Goal: Check status: Check status

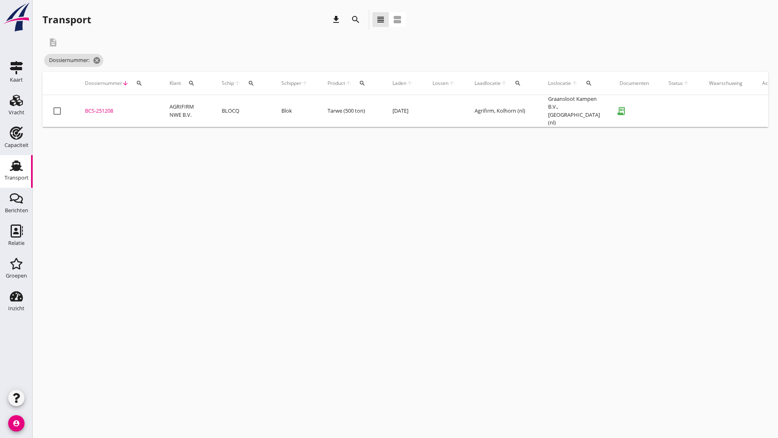
click at [100, 107] on div "BCS-251208" at bounding box center [117, 111] width 65 height 8
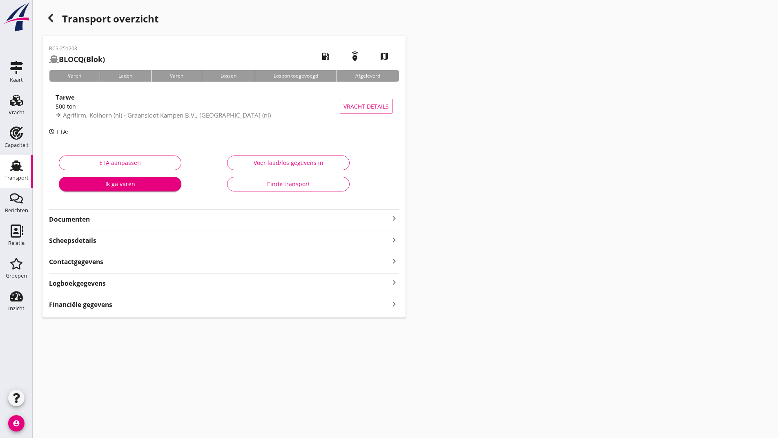
click at [259, 185] on div "Einde transport" at bounding box center [288, 184] width 109 height 9
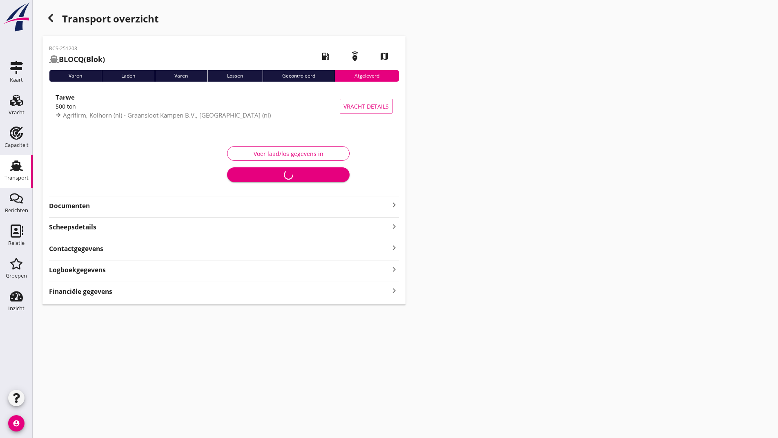
click at [48, 21] on icon "button" at bounding box center [51, 18] width 10 height 10
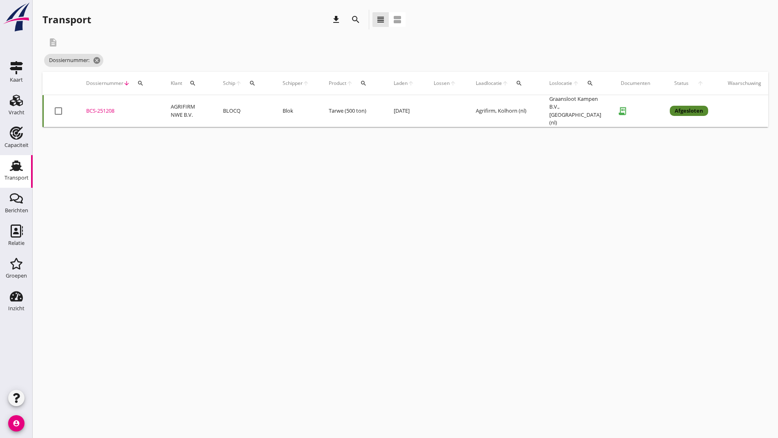
click at [355, 19] on icon "search" at bounding box center [356, 20] width 10 height 10
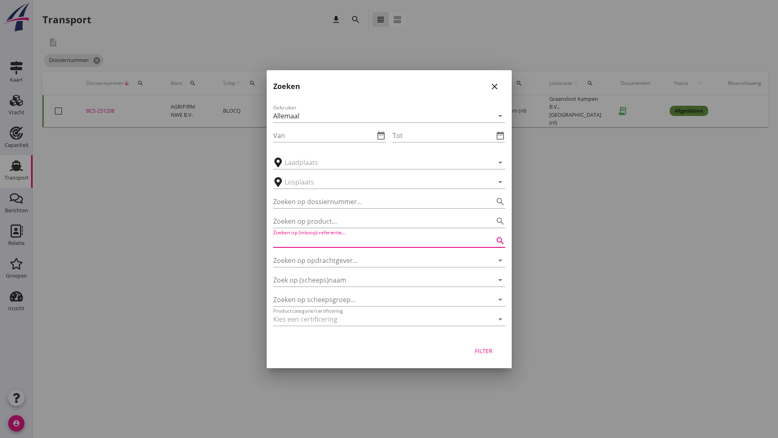
click at [310, 235] on input "Zoeken op (inkoop) referentie…" at bounding box center [377, 240] width 209 height 13
click at [318, 197] on input "Zoeken op dossiernummer..." at bounding box center [377, 201] width 209 height 13
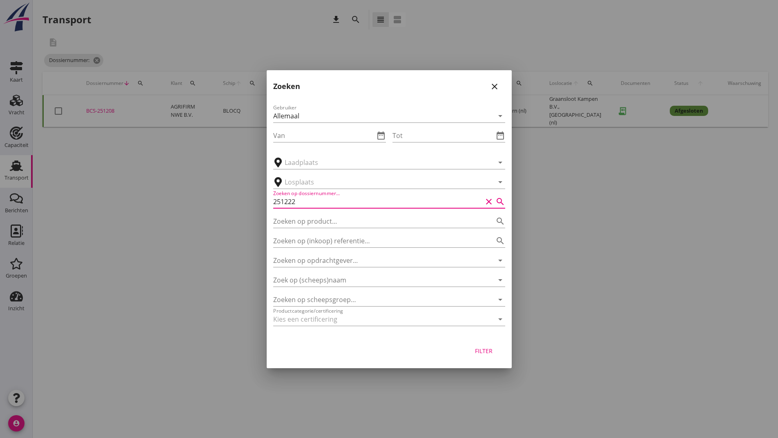
type input "251222"
click at [481, 354] on div "Filter" at bounding box center [484, 351] width 23 height 9
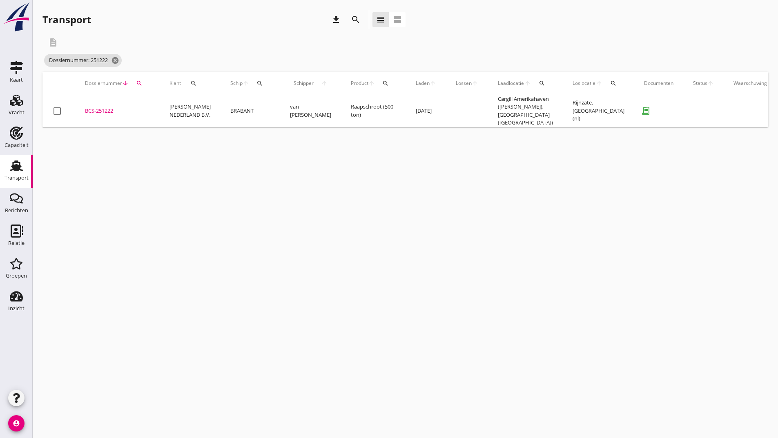
click at [100, 111] on div "BCS-251222" at bounding box center [117, 111] width 65 height 8
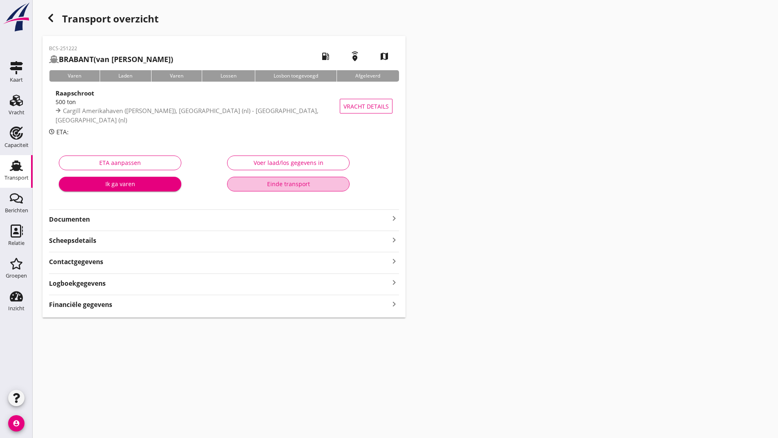
click at [249, 179] on button "Einde transport" at bounding box center [288, 184] width 123 height 15
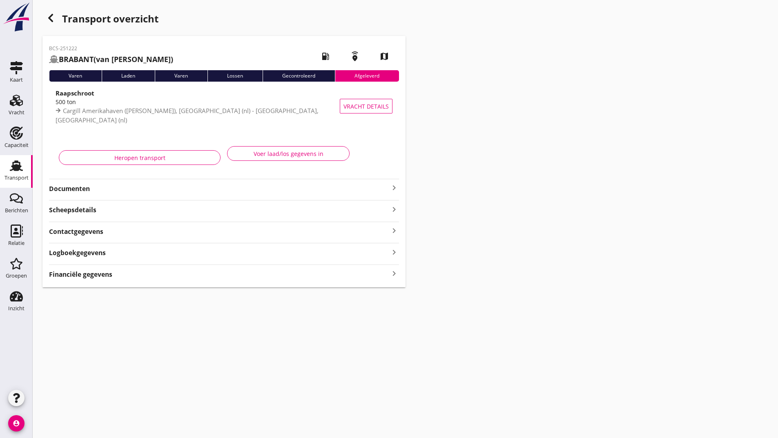
click at [57, 21] on div "button" at bounding box center [50, 18] width 16 height 16
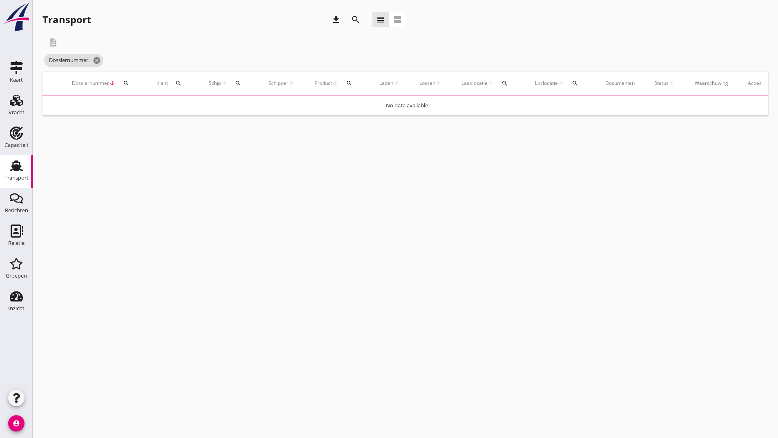
click at [357, 19] on icon "search" at bounding box center [356, 20] width 10 height 10
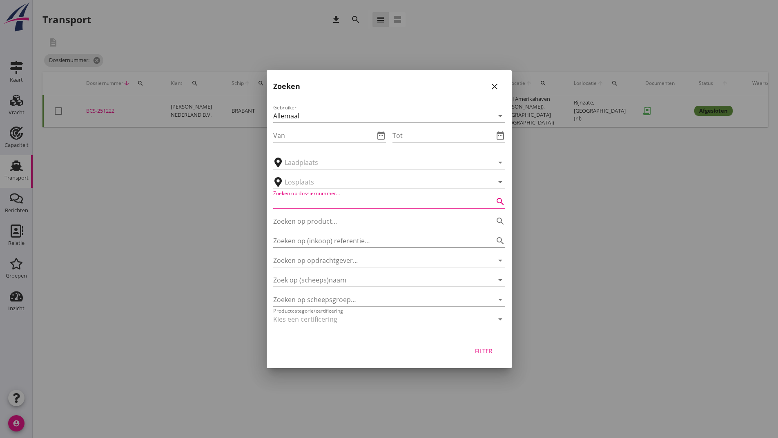
click at [308, 205] on input "Zoeken op dossiernummer..." at bounding box center [377, 201] width 209 height 13
type input "251226"
click at [487, 346] on button "Filter" at bounding box center [484, 351] width 36 height 15
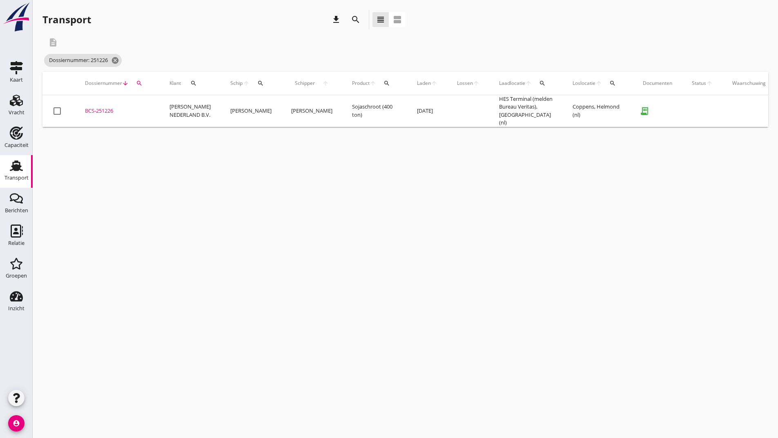
click at [93, 111] on div "BCS-251226" at bounding box center [117, 111] width 65 height 8
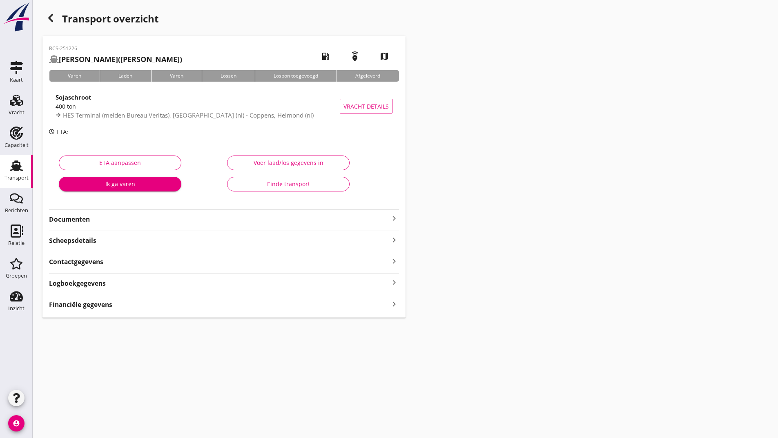
click at [275, 180] on div "Einde transport" at bounding box center [288, 184] width 109 height 9
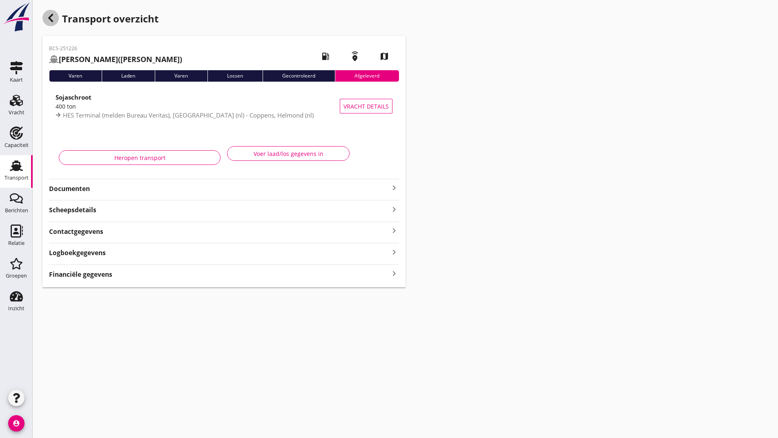
click at [48, 14] on icon "button" at bounding box center [51, 18] width 10 height 10
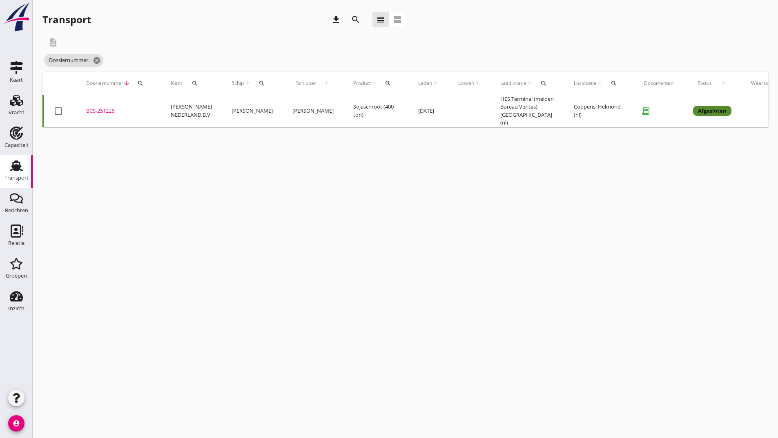
click at [355, 18] on icon "search" at bounding box center [356, 20] width 10 height 10
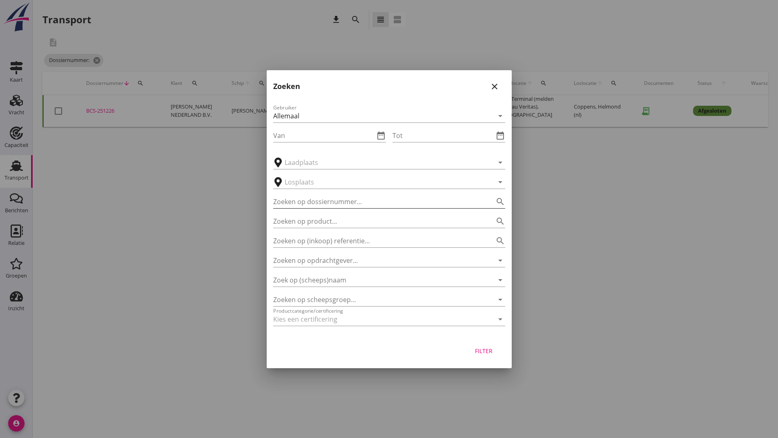
click at [324, 202] on input "Zoeken op dossiernummer..." at bounding box center [377, 201] width 209 height 13
type input "251243"
click at [495, 355] on div "Filter" at bounding box center [484, 351] width 23 height 9
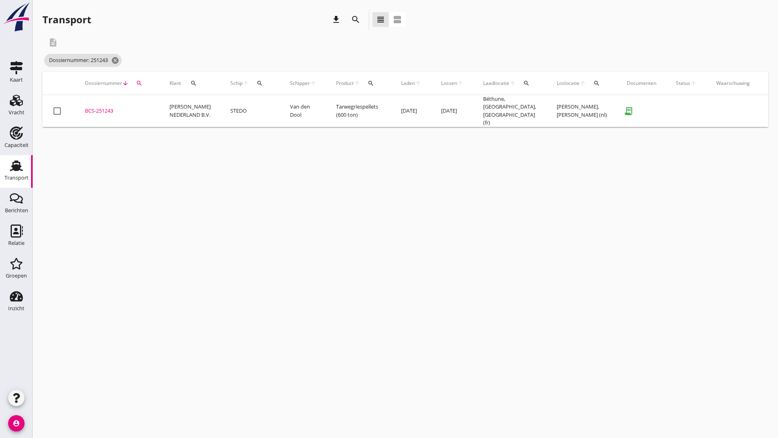
click at [112, 112] on div "BCS-251243" at bounding box center [117, 111] width 65 height 8
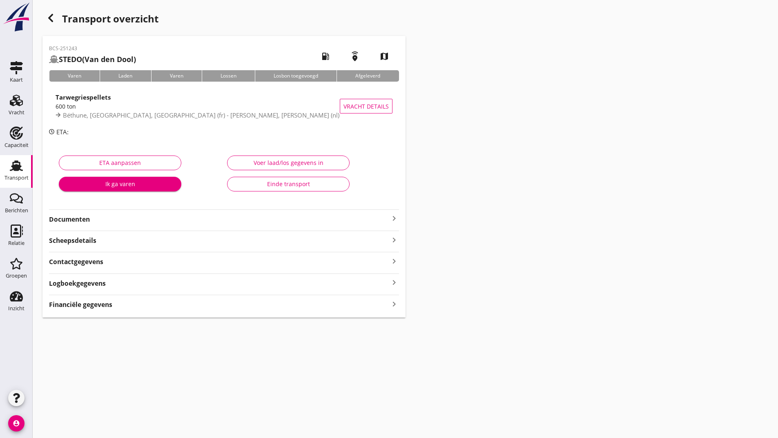
click at [250, 176] on div "Voer laad/los gegevens in Einde transport" at bounding box center [308, 175] width 168 height 51
click at [249, 183] on div "Einde transport" at bounding box center [288, 184] width 109 height 9
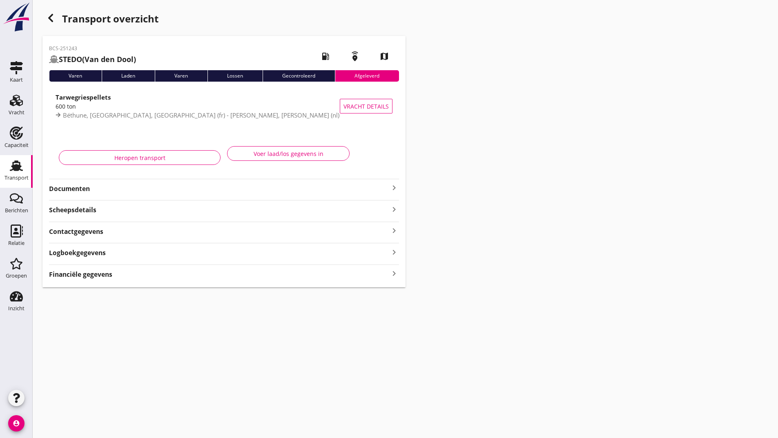
click at [53, 20] on icon "button" at bounding box center [51, 18] width 10 height 10
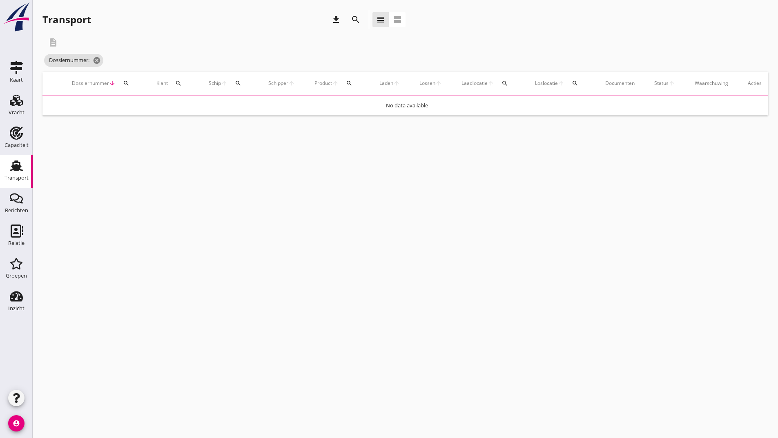
click at [354, 18] on icon "search" at bounding box center [356, 20] width 10 height 10
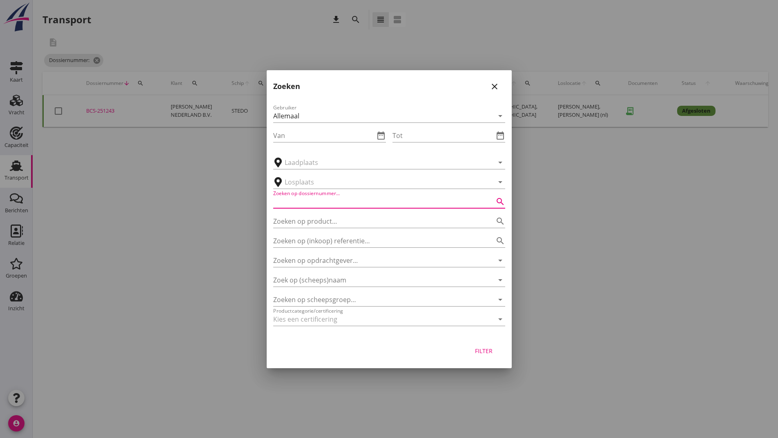
click at [336, 206] on input "Zoeken op dossiernummer..." at bounding box center [377, 201] width 209 height 13
type input "251230"
click at [476, 346] on button "Filter" at bounding box center [484, 351] width 36 height 15
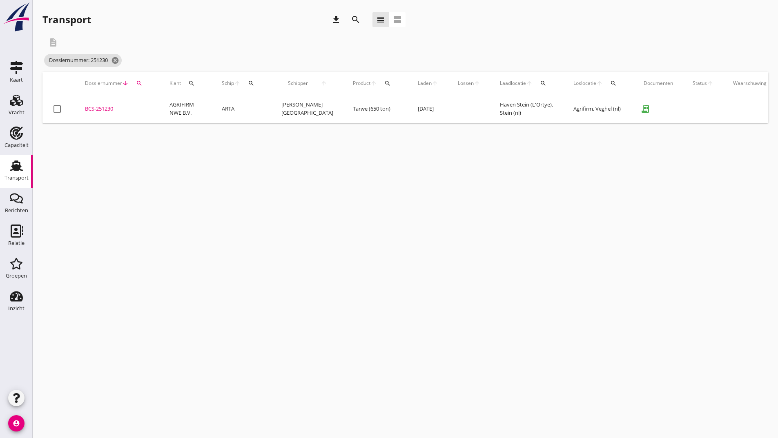
click at [78, 103] on td "BCS-251230 upload_file Drop hier uw bestand om het aan het dossier toe te voegen" at bounding box center [117, 109] width 85 height 28
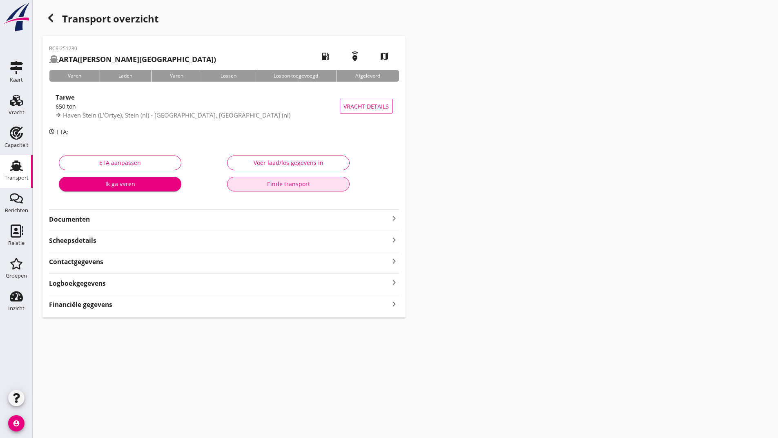
drag, startPoint x: 254, startPoint y: 180, endPoint x: 250, endPoint y: 188, distance: 9.0
click at [254, 181] on button "Einde transport" at bounding box center [288, 184] width 123 height 15
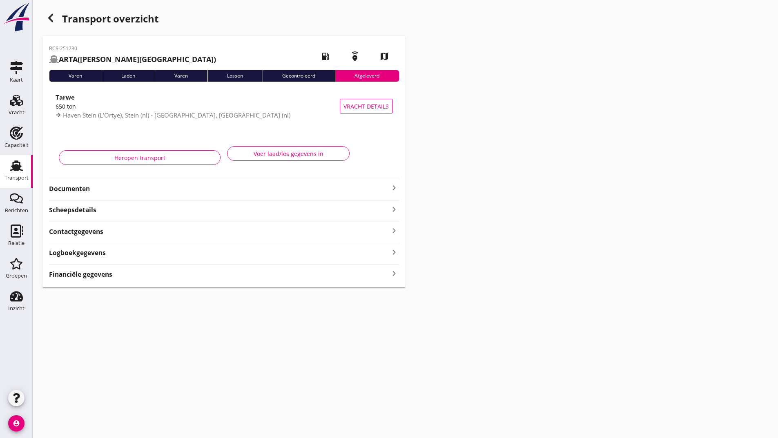
click at [40, 16] on div "Transport overzicht BCS-251230 ARTA ([PERSON_NAME]) local_gas_station emergency…" at bounding box center [406, 148] width 746 height 297
click at [46, 18] on icon "button" at bounding box center [51, 18] width 10 height 10
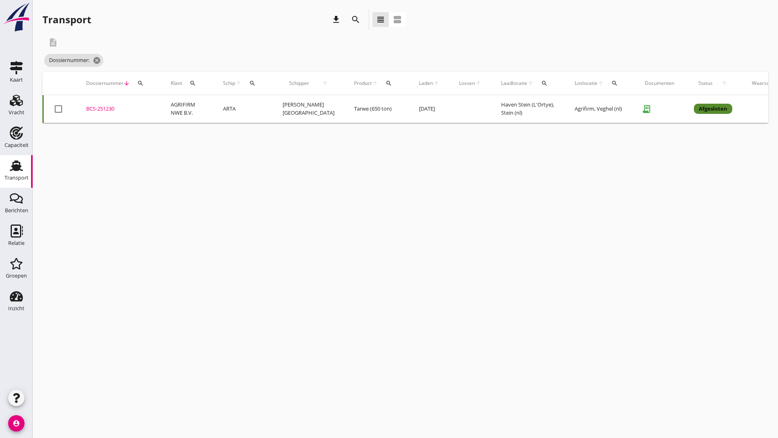
click at [358, 20] on icon "search" at bounding box center [356, 20] width 10 height 10
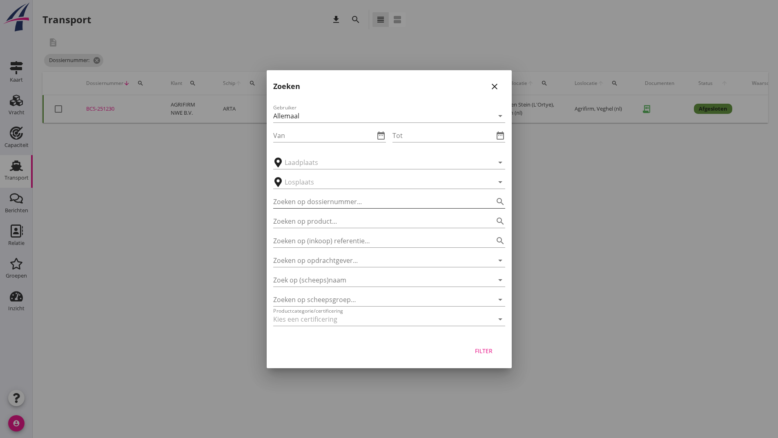
click at [308, 203] on input "Zoeken op dossiernummer..." at bounding box center [377, 201] width 209 height 13
type input "251250"
click at [487, 353] on div "Filter" at bounding box center [484, 351] width 23 height 9
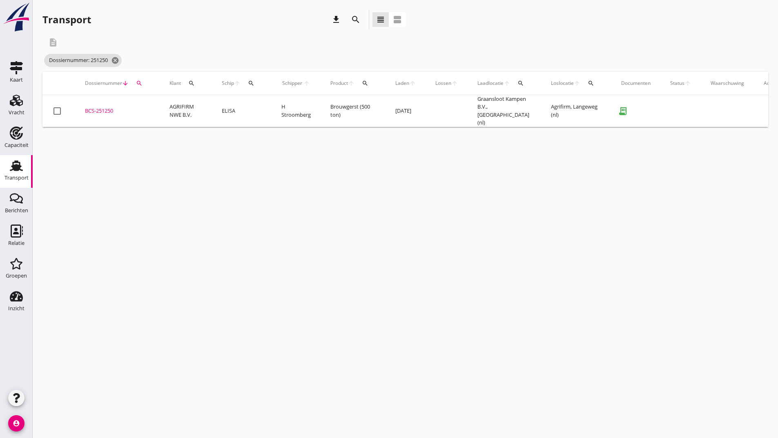
click at [102, 108] on div "BCS-251250" at bounding box center [117, 111] width 65 height 8
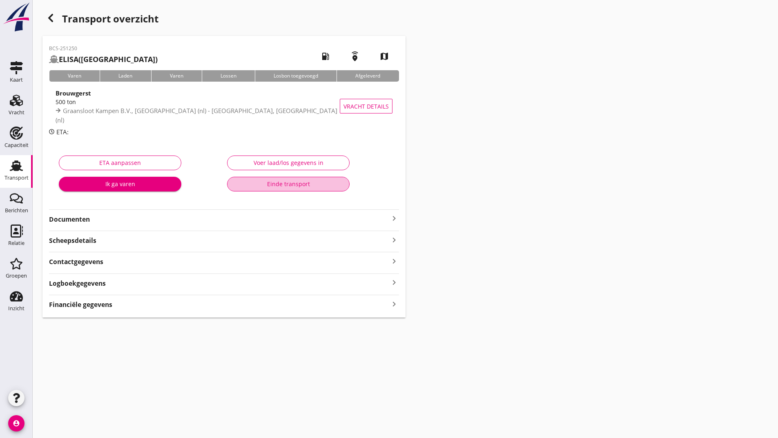
click at [257, 184] on div "Einde transport" at bounding box center [288, 184] width 109 height 9
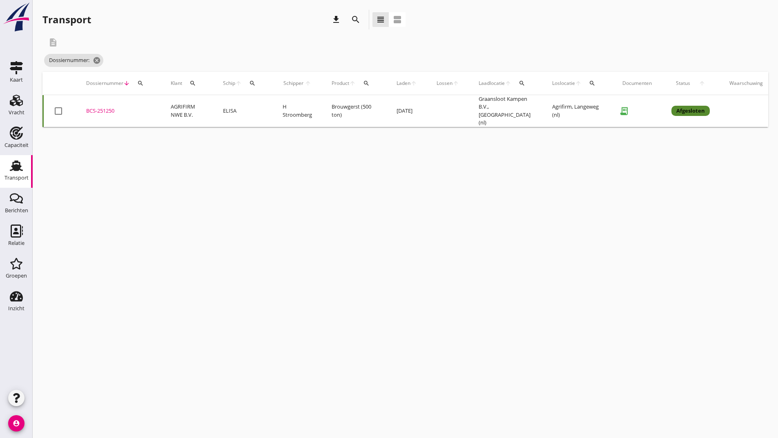
click at [356, 18] on icon "search" at bounding box center [356, 20] width 10 height 10
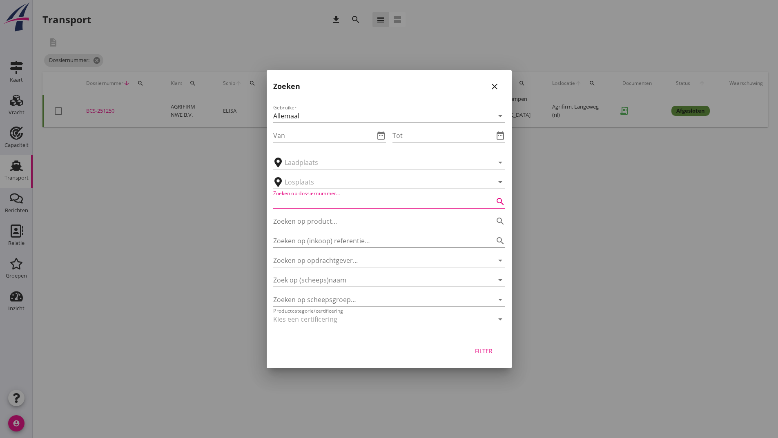
drag, startPoint x: 315, startPoint y: 195, endPoint x: 317, endPoint y: 203, distance: 7.8
click at [315, 195] on input "Zoeken op dossiernummer..." at bounding box center [377, 201] width 209 height 13
type input "251008"
click at [481, 356] on button "Filter" at bounding box center [484, 351] width 36 height 15
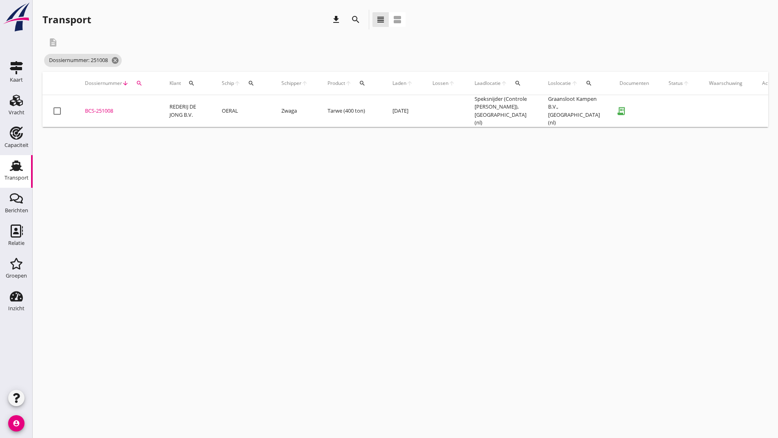
click at [112, 108] on div "BCS-251008" at bounding box center [117, 111] width 65 height 8
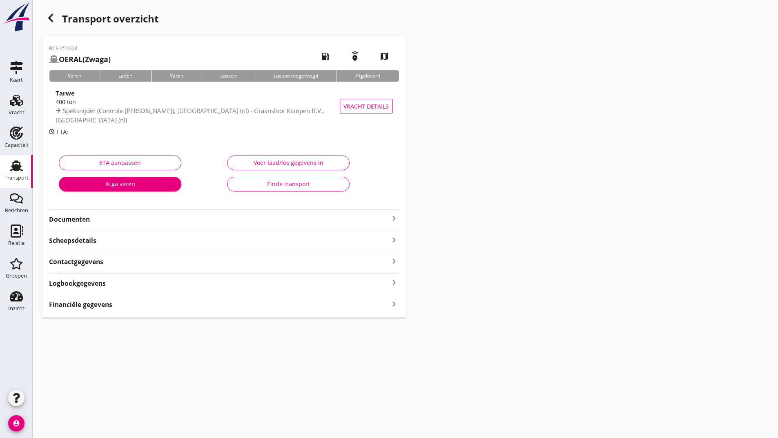
click at [303, 188] on div "Einde transport" at bounding box center [288, 184] width 109 height 9
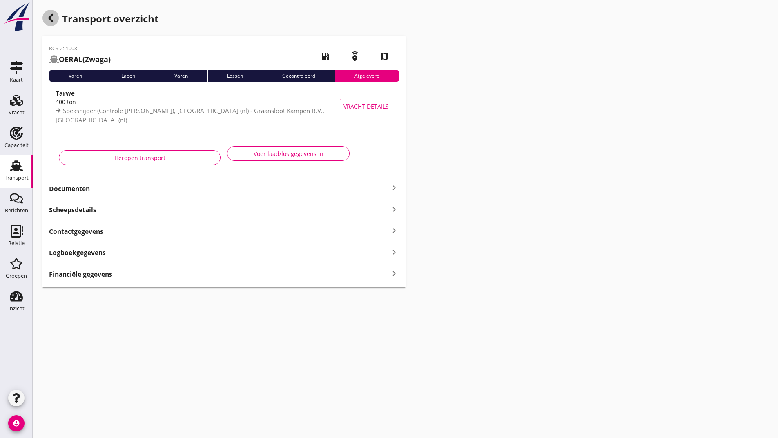
click at [48, 19] on icon "button" at bounding box center [51, 18] width 10 height 10
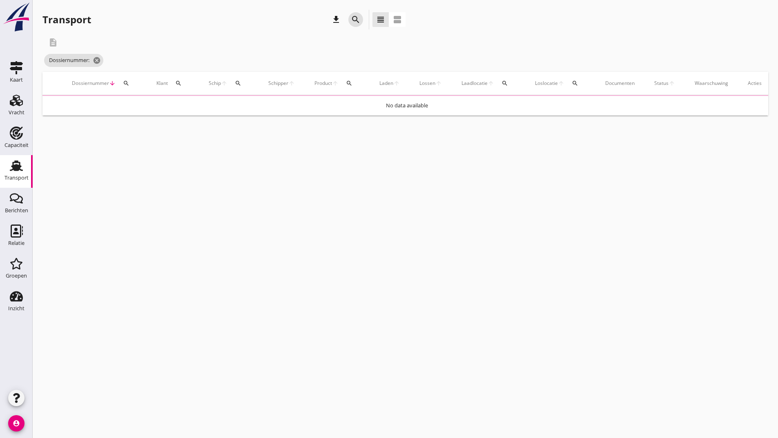
drag, startPoint x: 355, startPoint y: 18, endPoint x: 351, endPoint y: 27, distance: 10.6
click at [353, 23] on icon "search" at bounding box center [356, 20] width 10 height 10
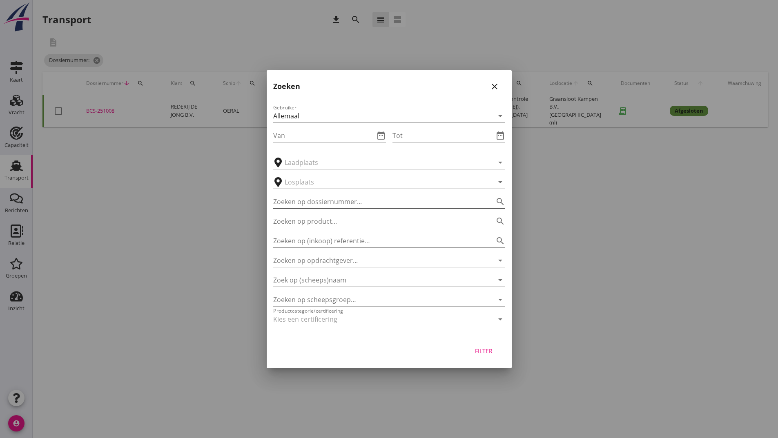
click at [281, 201] on input "Zoeken op dossiernummer..." at bounding box center [377, 201] width 209 height 13
type input "251248"
click at [477, 351] on div "Filter" at bounding box center [484, 351] width 23 height 9
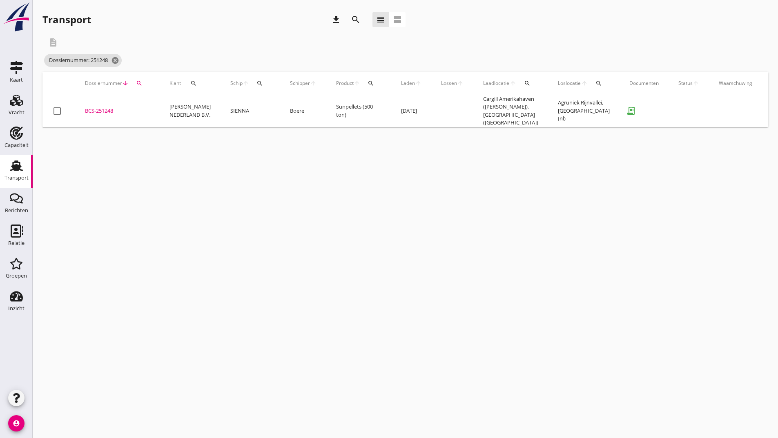
click at [107, 108] on div "BCS-251248" at bounding box center [117, 111] width 65 height 8
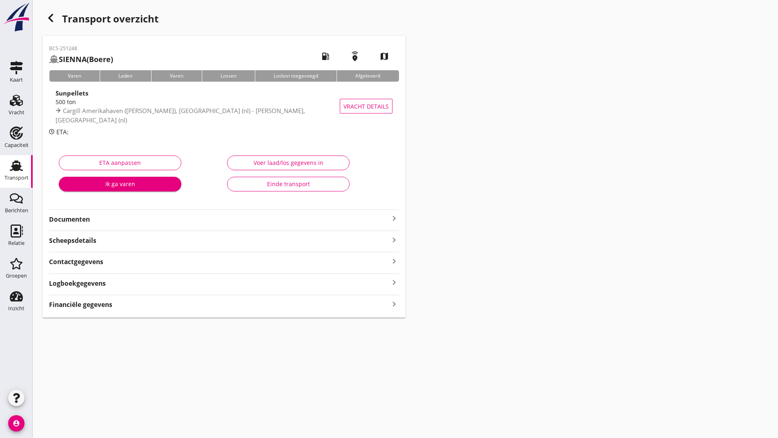
click at [265, 184] on div "Einde transport" at bounding box center [288, 184] width 109 height 9
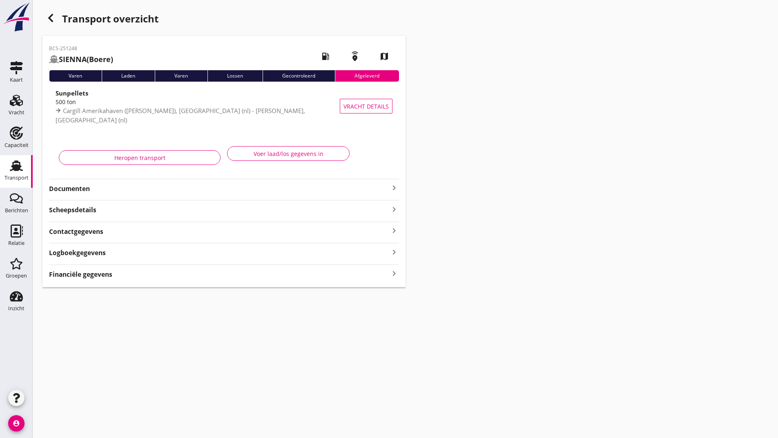
click at [47, 17] on icon "button" at bounding box center [51, 18] width 10 height 10
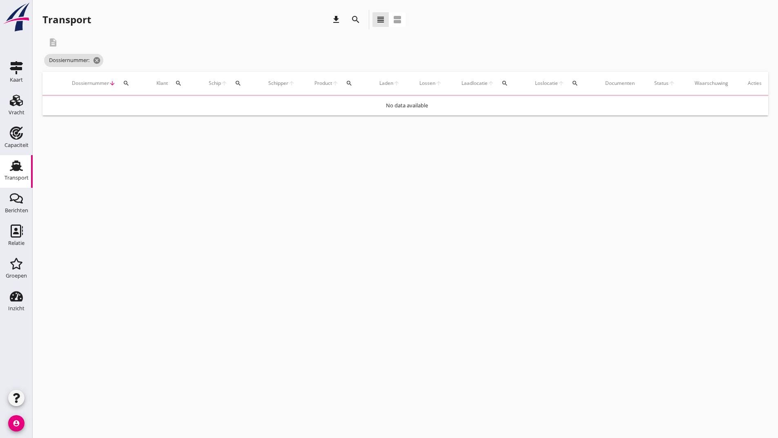
click at [355, 18] on icon "search" at bounding box center [356, 20] width 10 height 10
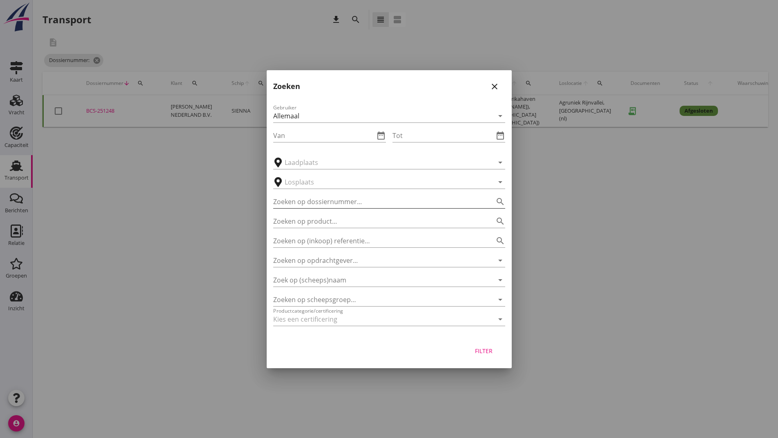
click at [306, 200] on input "Zoeken op dossiernummer..." at bounding box center [377, 201] width 209 height 13
click at [485, 354] on div "Filter" at bounding box center [484, 351] width 23 height 9
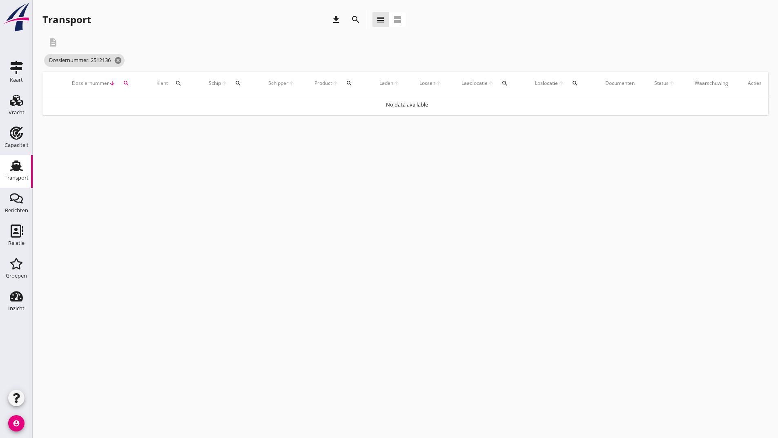
click at [357, 21] on icon "search" at bounding box center [356, 20] width 10 height 10
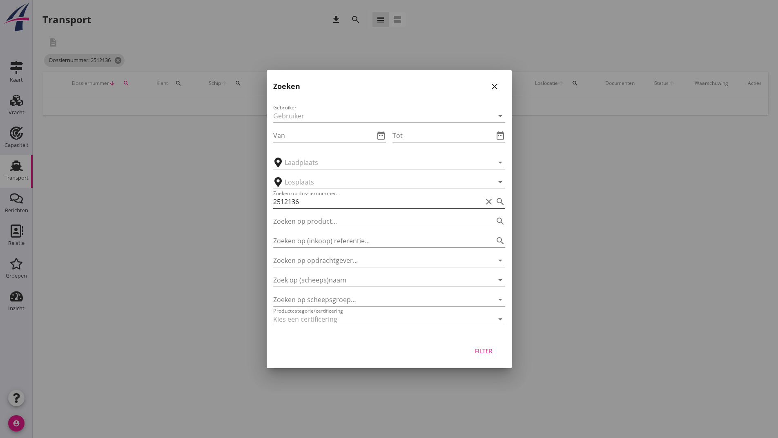
click at [292, 201] on input "2512136" at bounding box center [377, 201] width 209 height 13
type input "251236"
click at [493, 348] on div "Filter" at bounding box center [484, 351] width 23 height 9
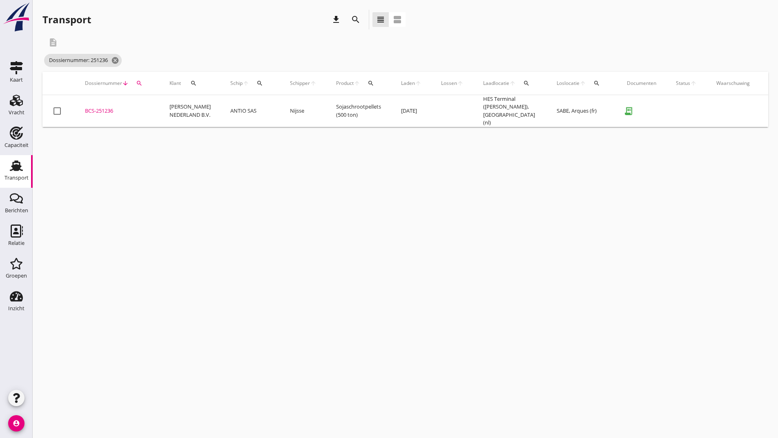
click at [105, 107] on div "BCS-251236" at bounding box center [117, 111] width 65 height 8
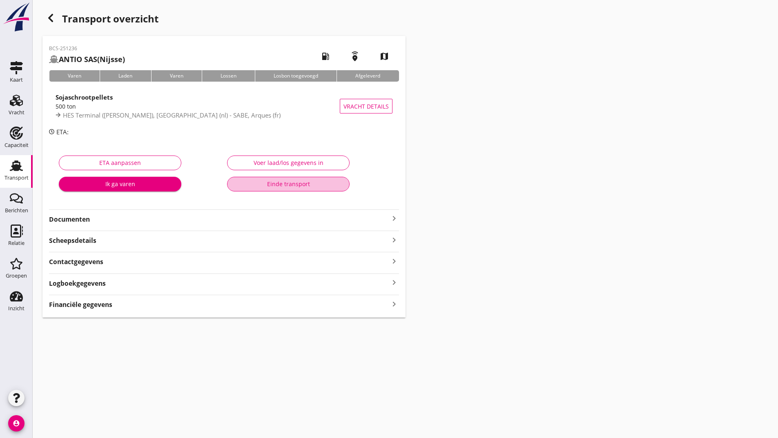
click at [319, 185] on div "Einde transport" at bounding box center [288, 184] width 109 height 9
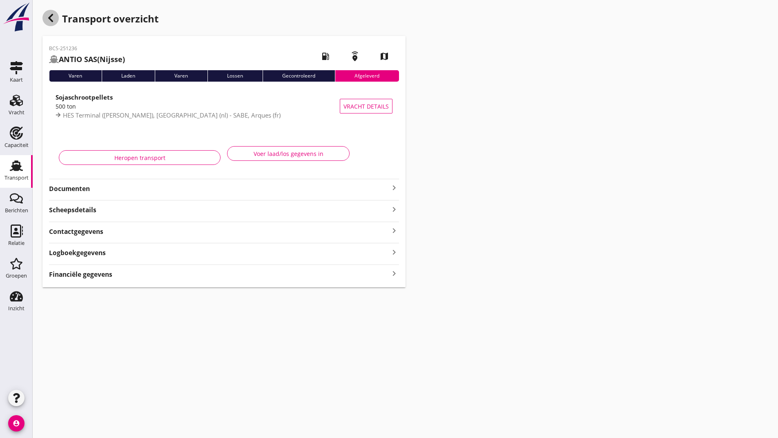
click at [54, 22] on icon "button" at bounding box center [51, 18] width 10 height 10
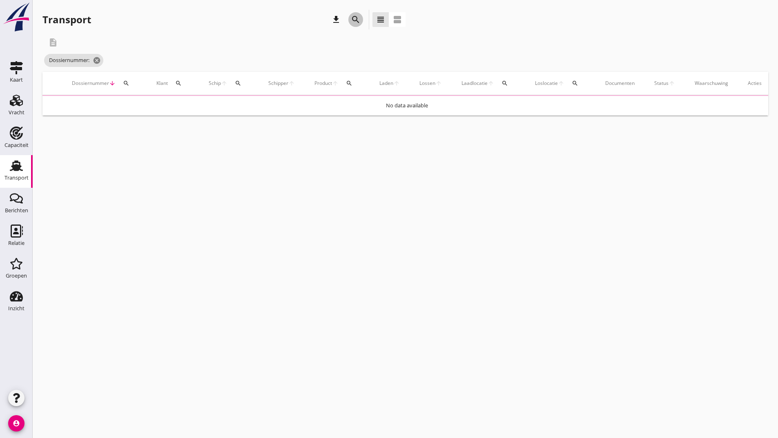
click at [354, 18] on icon "search" at bounding box center [356, 20] width 10 height 10
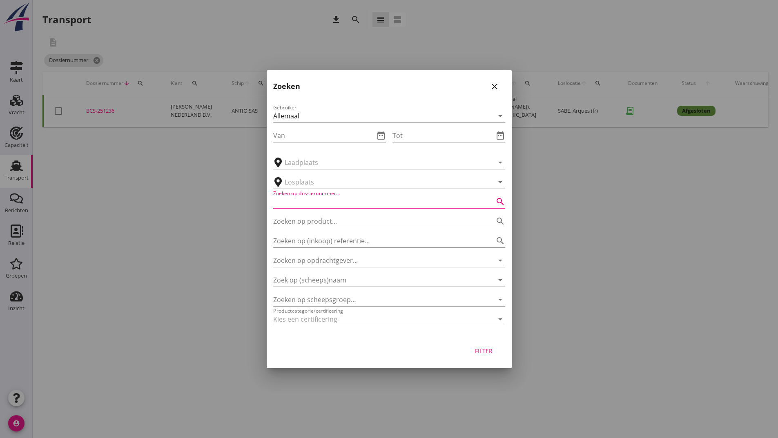
click at [317, 204] on input "Zoeken op dossiernummer..." at bounding box center [377, 201] width 209 height 13
type input "251235"
click at [478, 351] on div "Filter" at bounding box center [484, 351] width 23 height 9
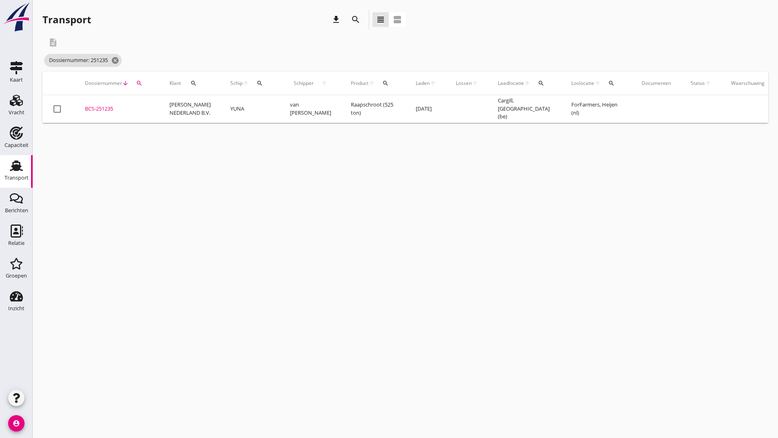
drag, startPoint x: 107, startPoint y: 109, endPoint x: 116, endPoint y: 106, distance: 9.0
click at [108, 108] on div "BCS-251235" at bounding box center [117, 109] width 65 height 8
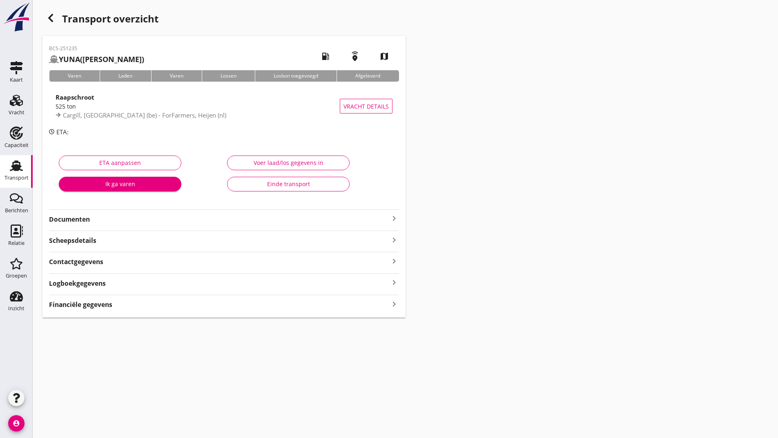
click at [81, 220] on strong "Documenten" at bounding box center [219, 219] width 340 height 9
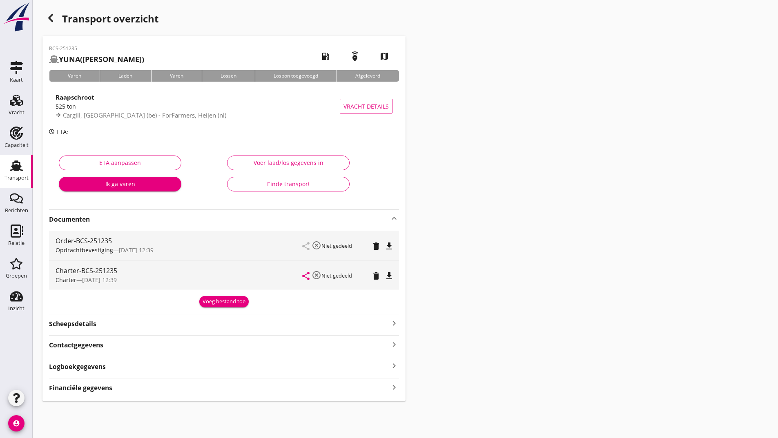
click at [224, 307] on button "Voeg bestand toe" at bounding box center [223, 301] width 49 height 11
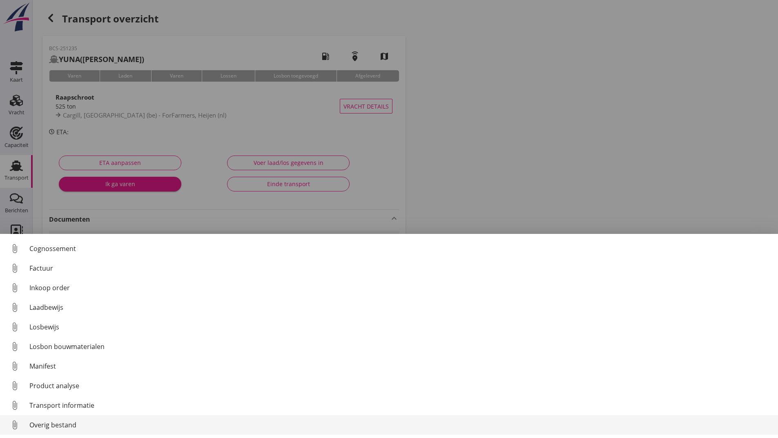
click at [76, 426] on div "Overig bestand" at bounding box center [400, 425] width 742 height 10
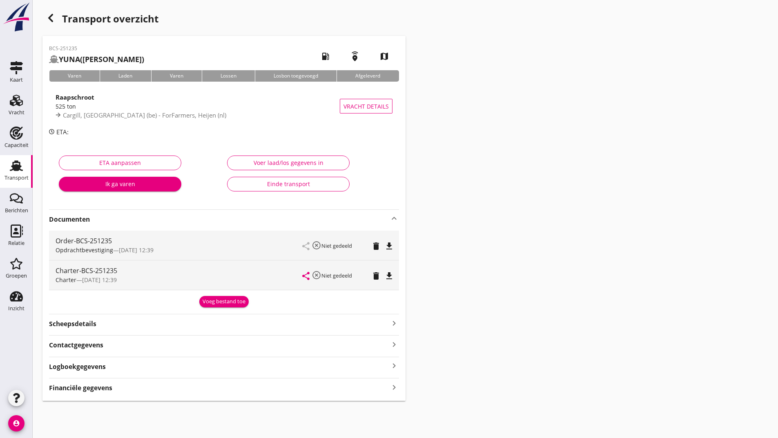
click at [225, 303] on div "Voeg bestand toe" at bounding box center [224, 302] width 43 height 8
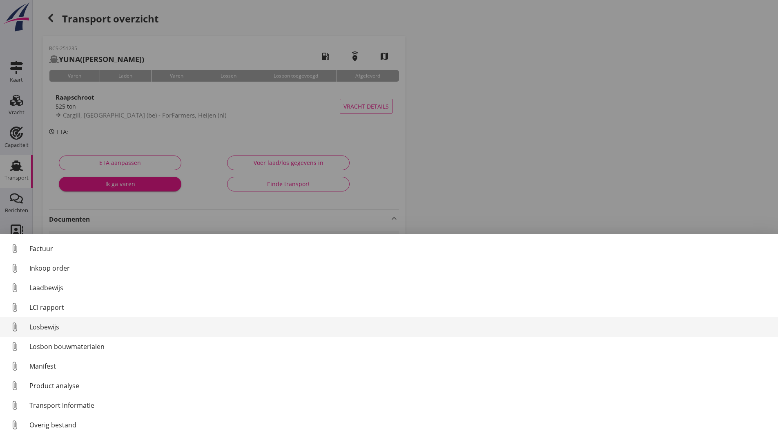
drag, startPoint x: 55, startPoint y: 329, endPoint x: 59, endPoint y: 328, distance: 4.3
click at [59, 328] on div "Losbewijs" at bounding box center [400, 327] width 742 height 10
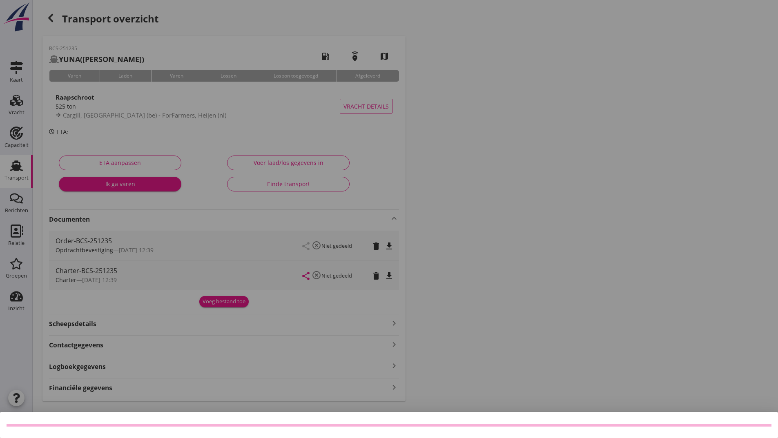
click at [234, 303] on div at bounding box center [389, 219] width 778 height 438
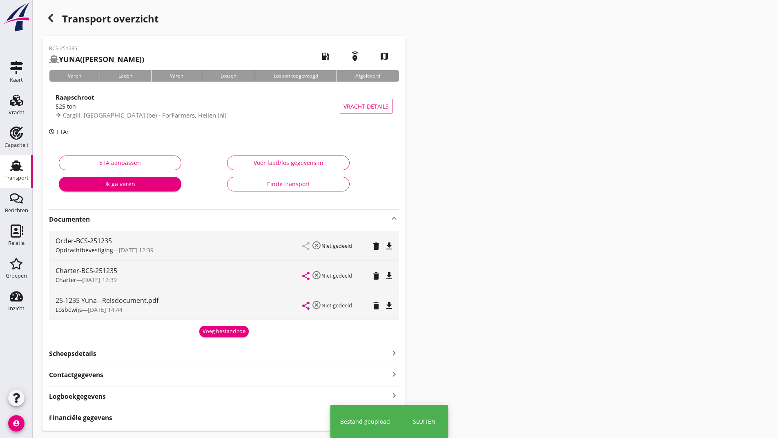
click at [207, 332] on div "Voeg bestand toe" at bounding box center [224, 332] width 43 height 8
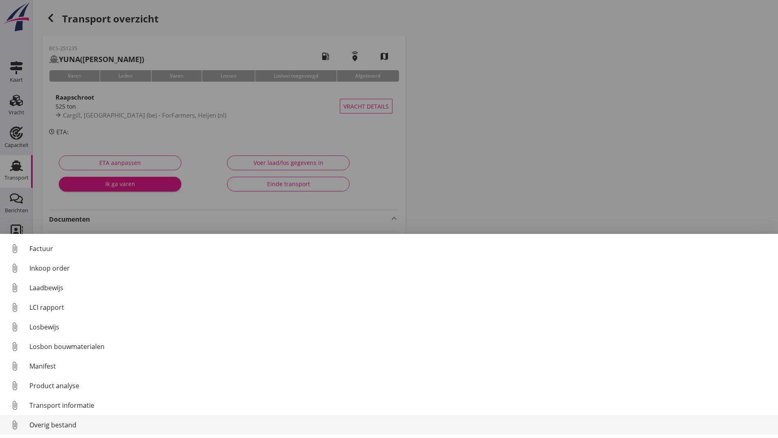
click at [57, 425] on div "Overig bestand" at bounding box center [400, 425] width 742 height 10
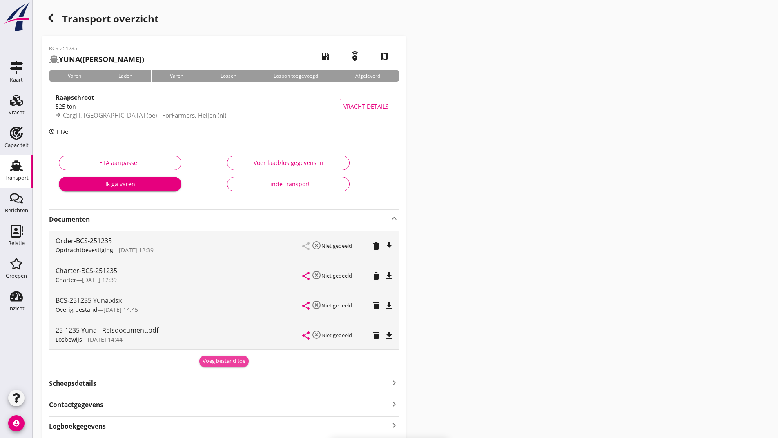
click at [216, 362] on div "Voeg bestand toe" at bounding box center [224, 361] width 43 height 8
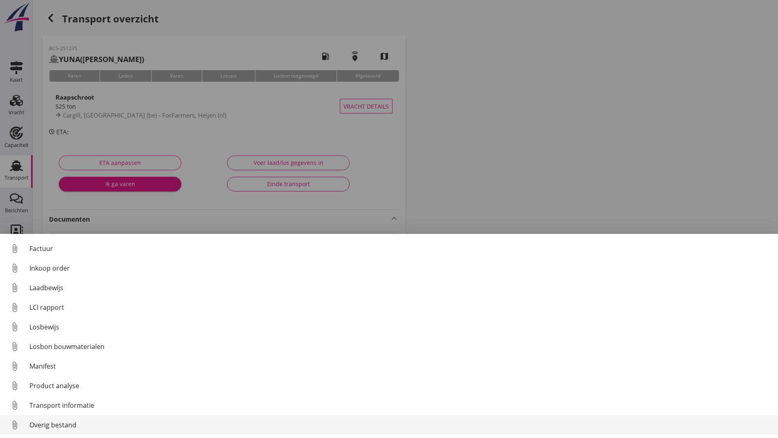
click at [74, 427] on div "Overig bestand" at bounding box center [400, 425] width 742 height 10
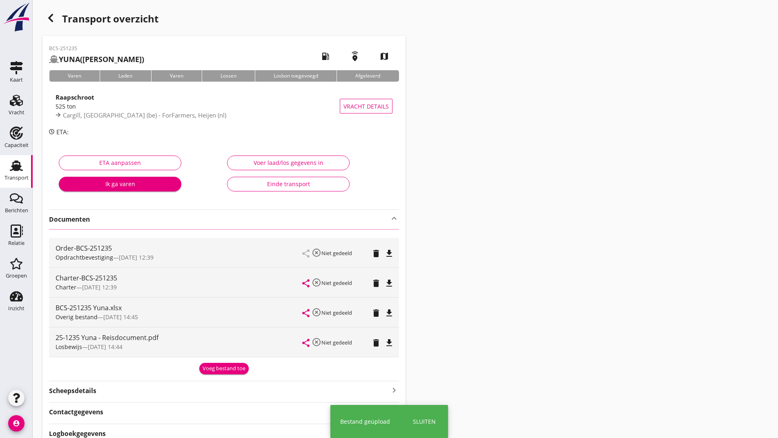
click at [52, 17] on icon "button" at bounding box center [51, 18] width 10 height 10
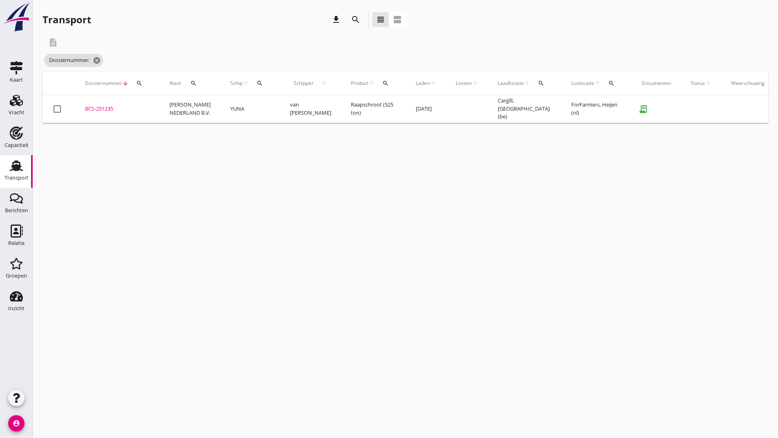
click at [105, 107] on div "BCS-251235" at bounding box center [117, 109] width 65 height 8
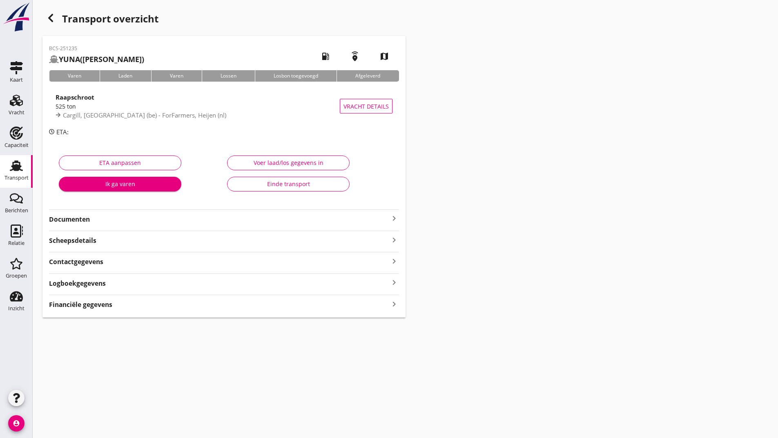
click at [288, 185] on div "Einde transport" at bounding box center [288, 184] width 109 height 9
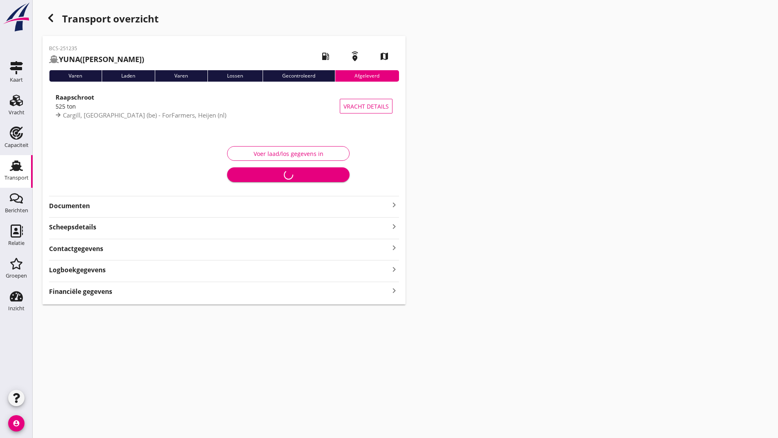
click at [52, 18] on icon "button" at bounding box center [51, 18] width 10 height 10
